Goal: Transaction & Acquisition: Purchase product/service

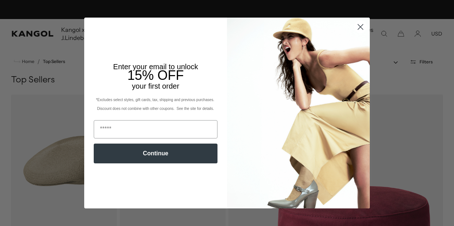
scroll to position [0, 151]
click at [361, 26] on icon "Close dialog" at bounding box center [360, 27] width 5 height 5
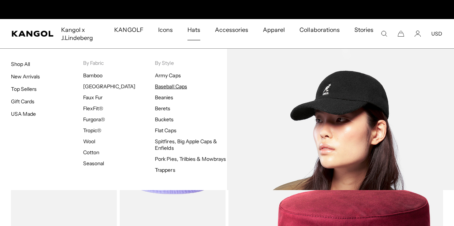
scroll to position [0, 0]
click at [167, 84] on link "Baseball Caps" at bounding box center [171, 86] width 32 height 7
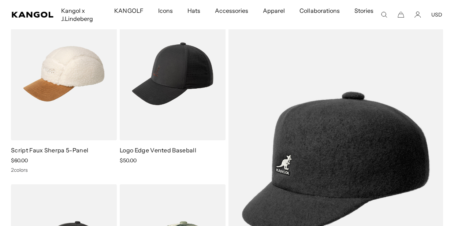
click at [384, 14] on icon "Search here" at bounding box center [384, 14] width 7 height 7
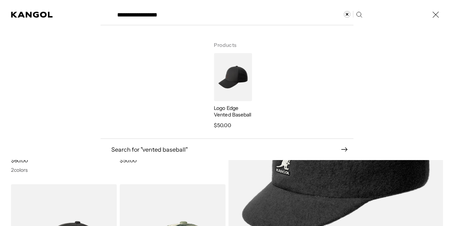
scroll to position [0, 151]
type input "**********"
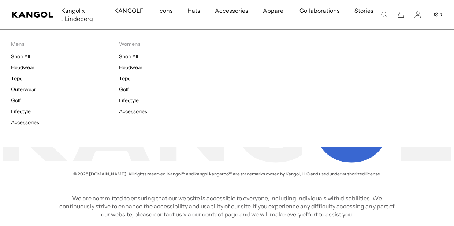
click at [130, 66] on link "Headwear" at bounding box center [130, 67] width 23 height 7
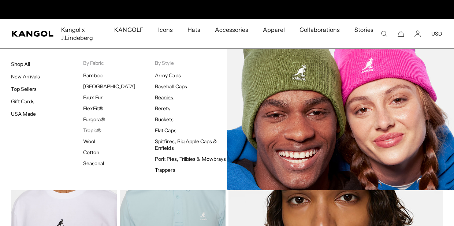
scroll to position [0, 151]
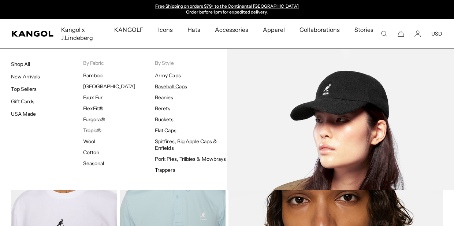
click at [161, 86] on link "Baseball Caps" at bounding box center [171, 86] width 32 height 7
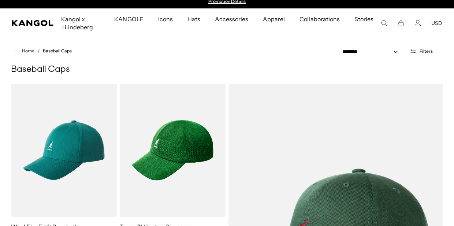
click at [385, 23] on icon "Search here" at bounding box center [384, 23] width 7 height 7
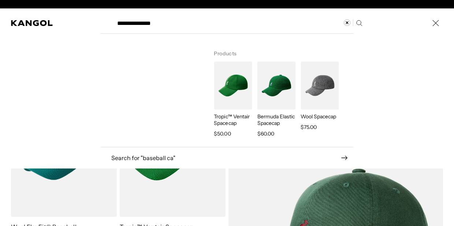
scroll to position [0, 151]
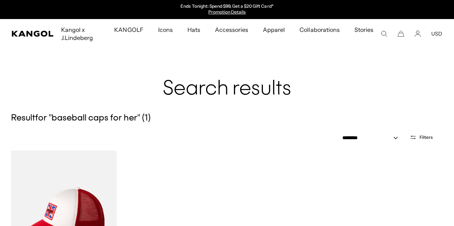
click at [383, 32] on icon "Search here" at bounding box center [384, 33] width 7 height 7
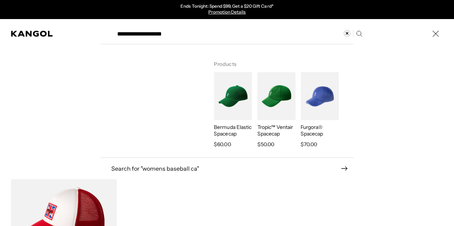
type input "**********"
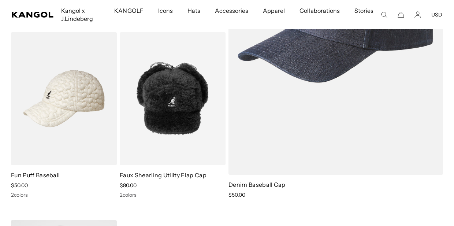
scroll to position [1082, 0]
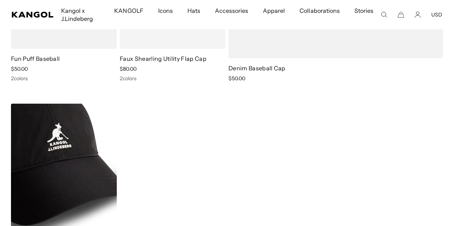
click at [88, 156] on img at bounding box center [64, 170] width 106 height 133
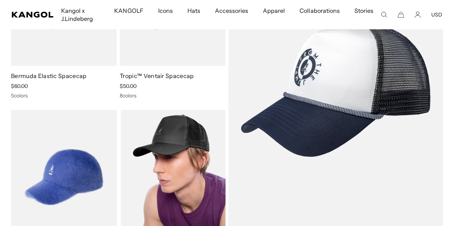
click at [183, 182] on img at bounding box center [173, 176] width 106 height 133
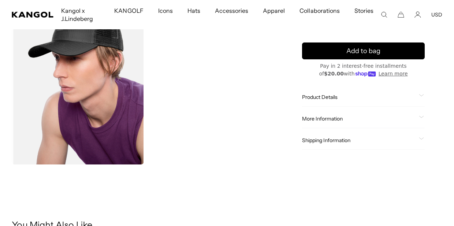
scroll to position [0, 151]
click at [324, 97] on span "Product Details" at bounding box center [359, 97] width 114 height 7
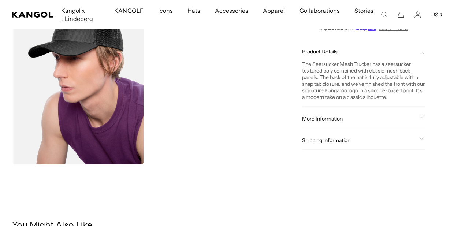
click at [330, 118] on span "More Information" at bounding box center [359, 118] width 114 height 7
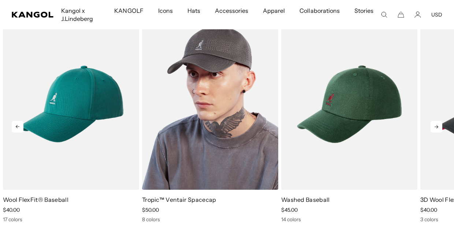
click at [214, 103] on img "2 of 5" at bounding box center [210, 104] width 136 height 171
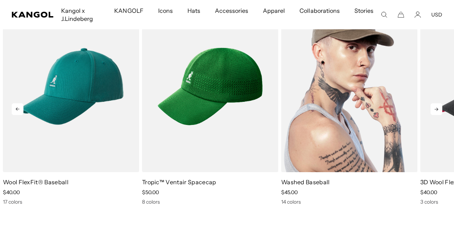
click at [321, 101] on img "3 of 5" at bounding box center [349, 86] width 136 height 171
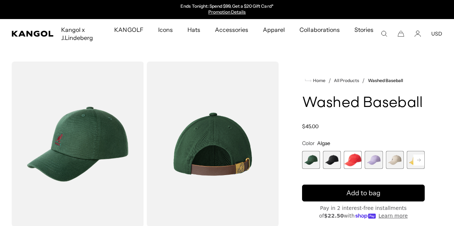
click at [330, 154] on span "2 of 14" at bounding box center [332, 160] width 18 height 18
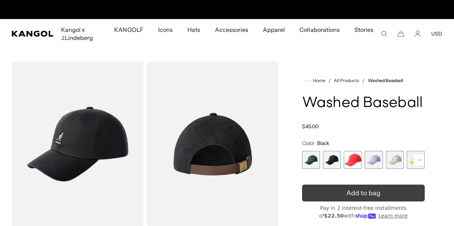
scroll to position [0, 151]
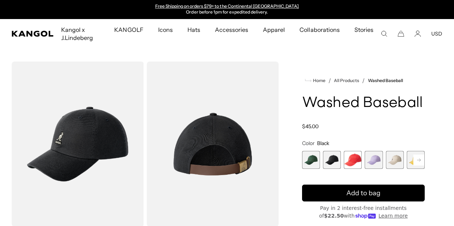
click at [417, 159] on rect at bounding box center [419, 160] width 11 height 11
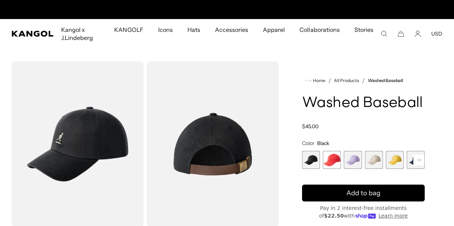
scroll to position [0, 0]
click at [417, 158] on rect at bounding box center [419, 160] width 11 height 11
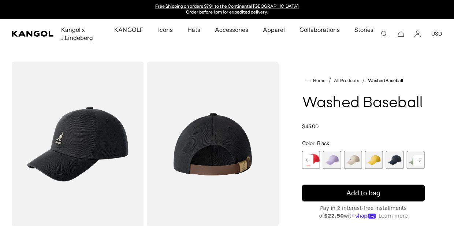
click at [394, 160] on span "7 of 14" at bounding box center [395, 160] width 18 height 18
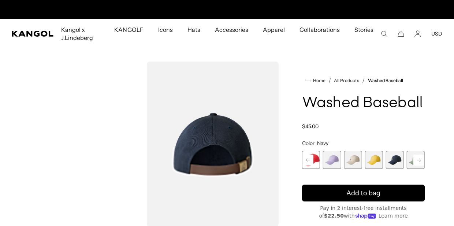
scroll to position [0, 151]
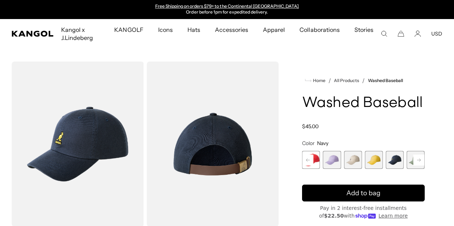
click at [394, 160] on span "7 of 14" at bounding box center [395, 160] width 18 height 18
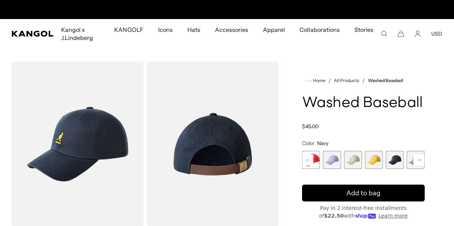
scroll to position [0, 0]
click at [419, 159] on rect at bounding box center [419, 160] width 11 height 11
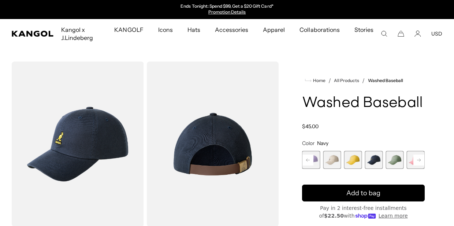
click at [419, 159] on rect at bounding box center [419, 160] width 11 height 11
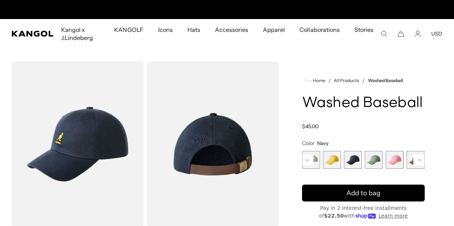
scroll to position [0, 151]
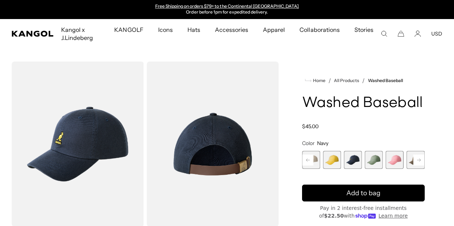
click at [419, 159] on rect at bounding box center [419, 160] width 11 height 11
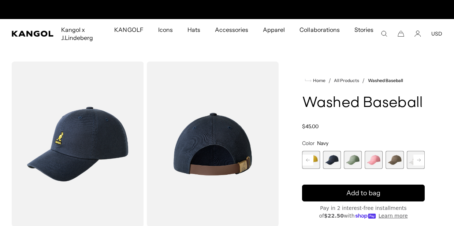
click at [395, 161] on span "10 of 14" at bounding box center [395, 160] width 18 height 18
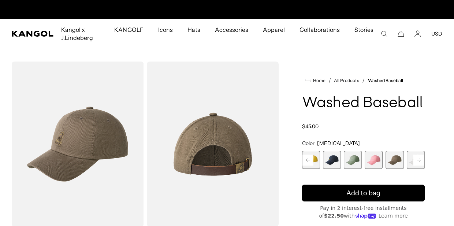
scroll to position [0, 151]
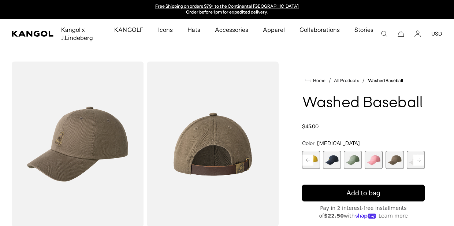
click at [420, 159] on icon at bounding box center [419, 159] width 4 height 3
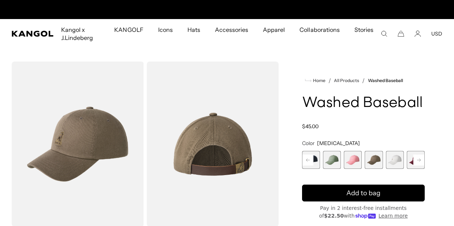
scroll to position [0, 0]
click at [420, 158] on rect at bounding box center [419, 160] width 11 height 11
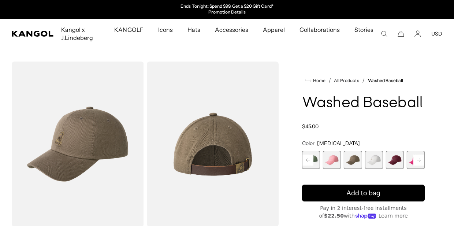
click at [420, 158] on rect at bounding box center [419, 160] width 11 height 11
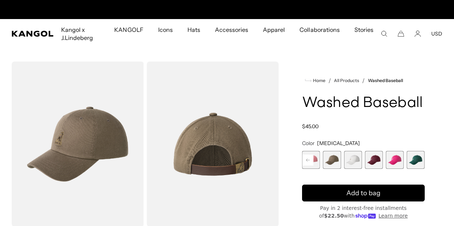
scroll to position [0, 151]
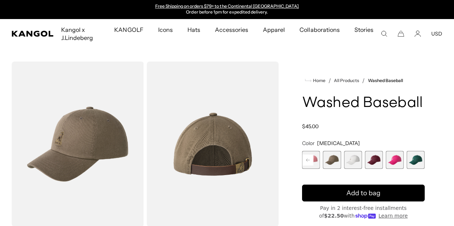
click at [374, 162] on span "12 of 14" at bounding box center [374, 160] width 18 height 18
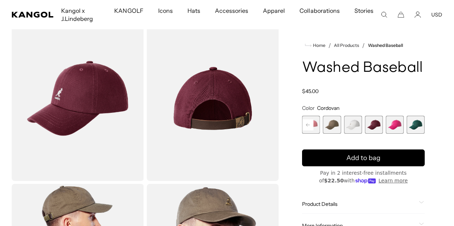
scroll to position [0, 151]
click at [415, 126] on span "14 of 14" at bounding box center [416, 125] width 18 height 18
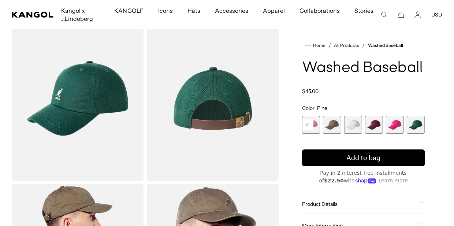
click at [421, 122] on span "14 of 14" at bounding box center [416, 125] width 18 height 18
click at [424, 123] on span "14 of 14" at bounding box center [416, 125] width 18 height 18
click at [372, 126] on span "12 of 14" at bounding box center [374, 125] width 18 height 18
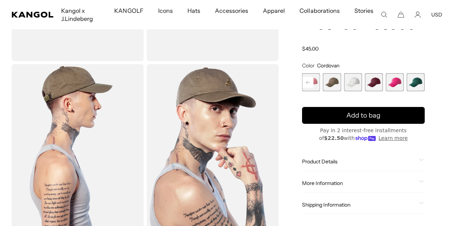
click at [328, 161] on span "Product Details" at bounding box center [359, 161] width 114 height 7
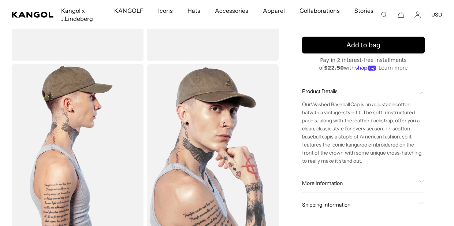
scroll to position [0, 151]
click at [332, 182] on span "More Information" at bounding box center [359, 183] width 114 height 7
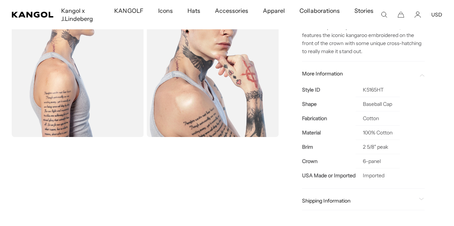
scroll to position [0, 0]
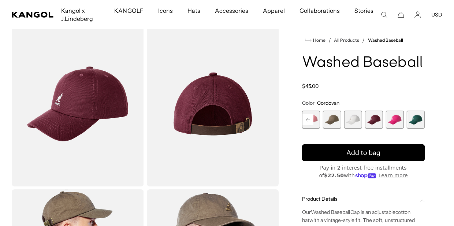
click at [307, 119] on icon at bounding box center [308, 119] width 4 height 3
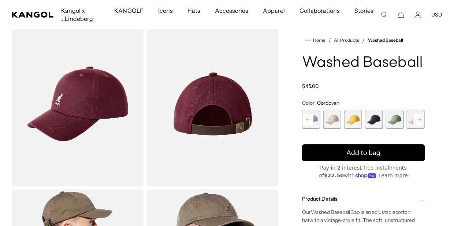
click at [307, 119] on icon at bounding box center [308, 119] width 4 height 3
click at [307, 119] on icon at bounding box center [308, 120] width 11 height 12
click at [307, 120] on span "1 of 14" at bounding box center [311, 120] width 18 height 18
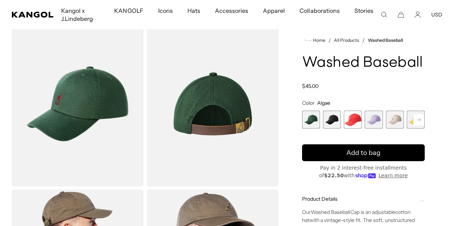
click at [72, 104] on img "Gallery Viewer" at bounding box center [78, 103] width 132 height 165
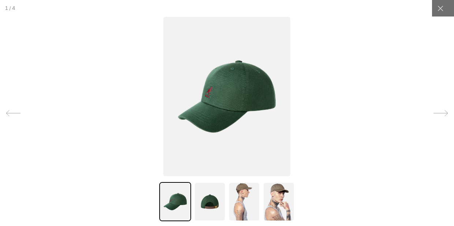
scroll to position [0, 151]
click at [210, 95] on img at bounding box center [226, 96] width 127 height 159
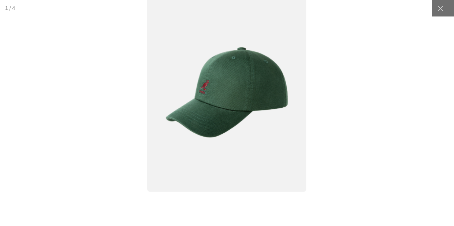
click at [210, 95] on img at bounding box center [227, 92] width 159 height 199
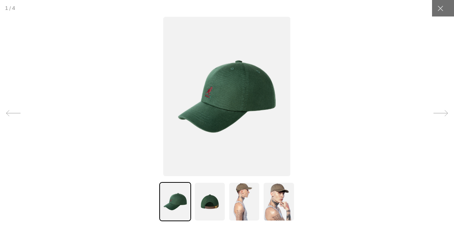
scroll to position [0, 0]
click at [208, 207] on img at bounding box center [210, 201] width 32 height 39
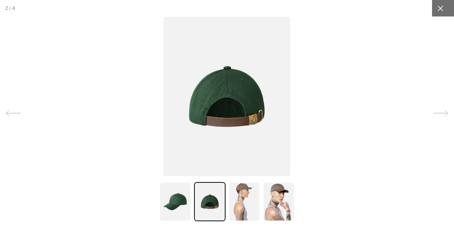
click at [437, 6] on icon at bounding box center [440, 8] width 7 height 7
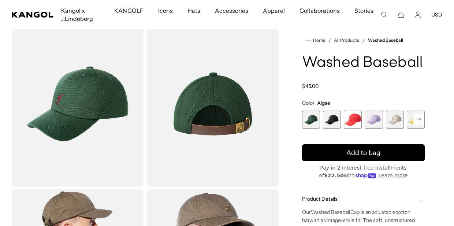
scroll to position [0, 151]
click at [333, 120] on span "2 of 14" at bounding box center [332, 120] width 18 height 18
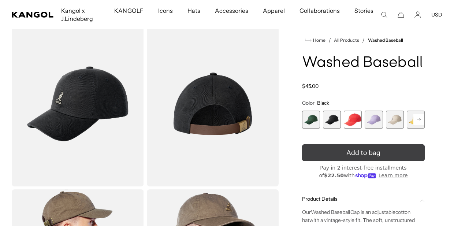
scroll to position [0, 151]
click at [358, 150] on icon "submit" at bounding box center [364, 153] width 14 height 14
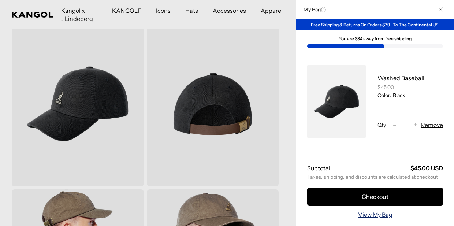
click at [369, 214] on link "View My Bag" at bounding box center [375, 214] width 34 height 9
